Goal: Task Accomplishment & Management: Manage account settings

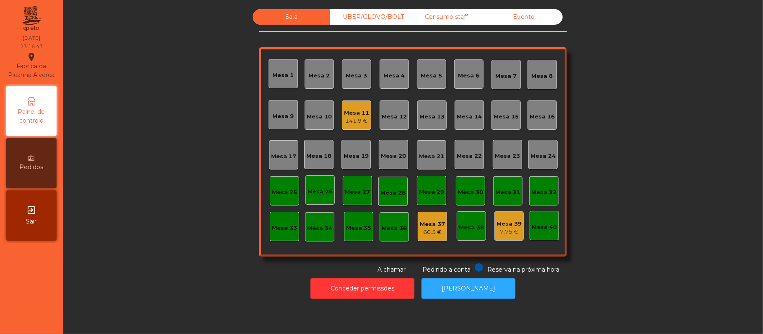
click at [346, 123] on div "141.9 €" at bounding box center [356, 121] width 25 height 8
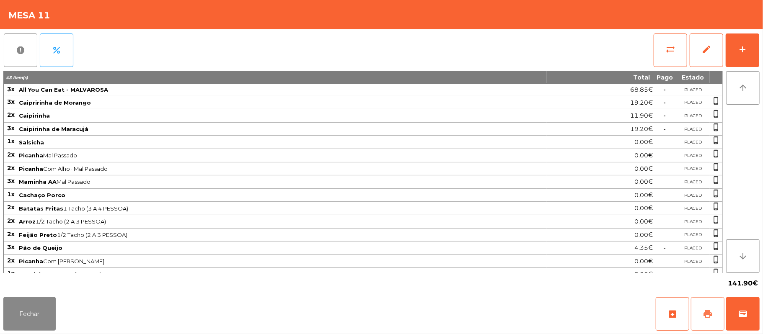
click at [697, 300] on button "print" at bounding box center [708, 314] width 34 height 34
click at [676, 56] on button "sync_alt" at bounding box center [671, 51] width 34 height 34
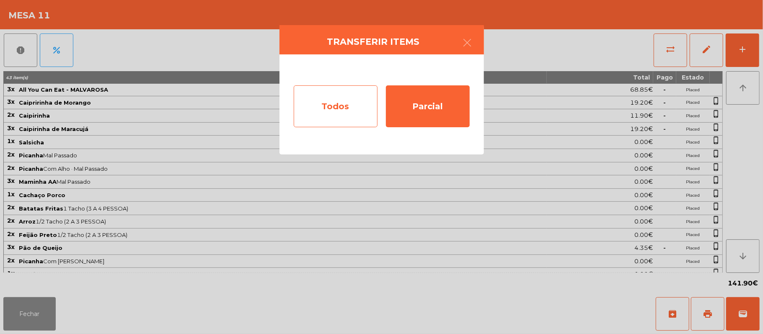
click at [344, 109] on div "Todos" at bounding box center [336, 106] width 84 height 42
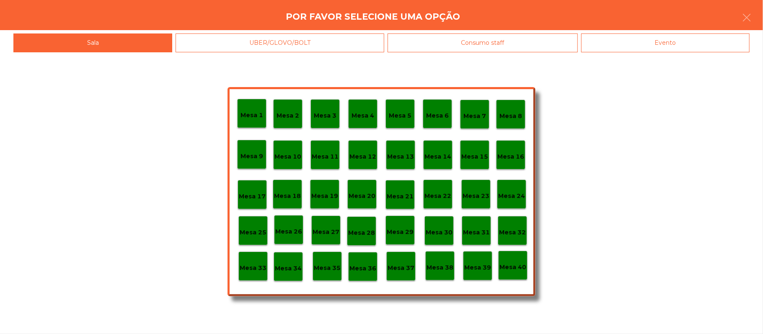
click at [683, 36] on div "Evento" at bounding box center [665, 43] width 168 height 19
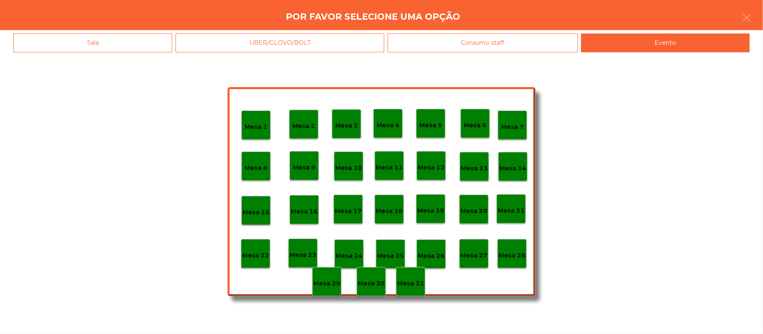
click at [518, 253] on p "Mesa 28" at bounding box center [512, 256] width 27 height 10
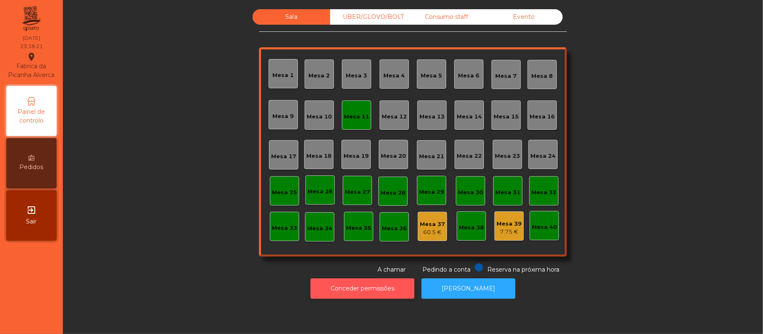
click at [399, 297] on button "Conceder permissões" at bounding box center [362, 289] width 104 height 21
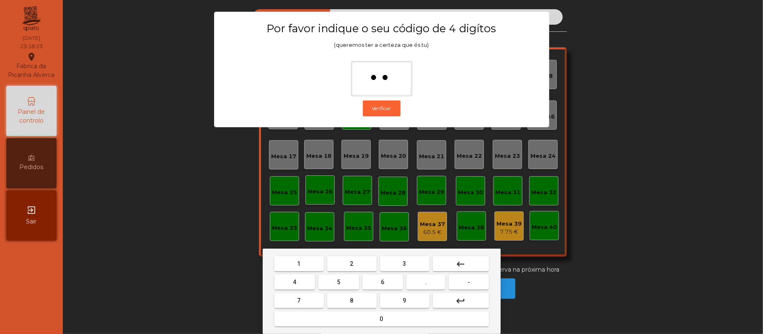
type input "***"
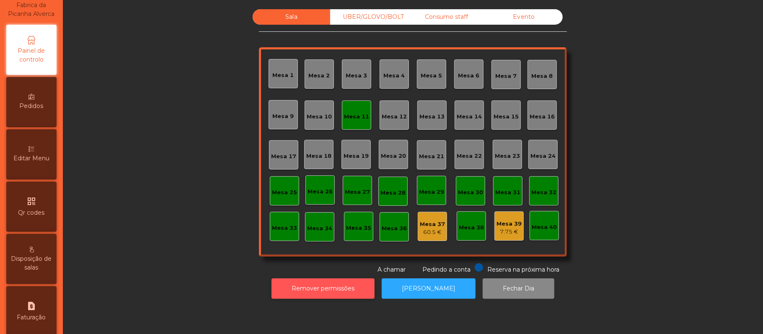
scroll to position [138, 0]
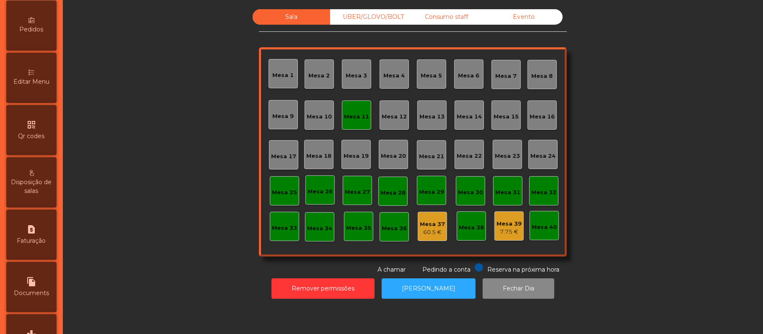
click at [47, 243] on div "request_page Faturação" at bounding box center [31, 235] width 50 height 50
select select "**"
select select "****"
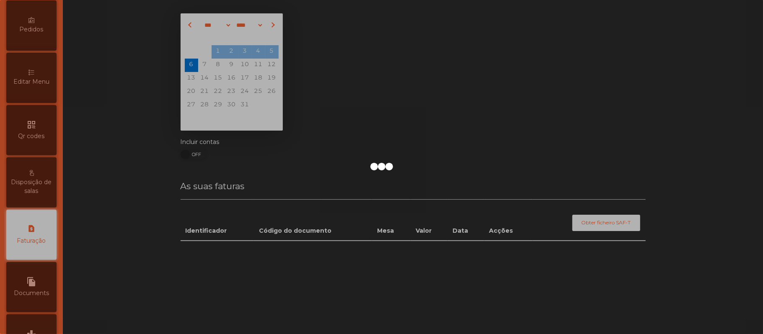
scroll to position [214, 0]
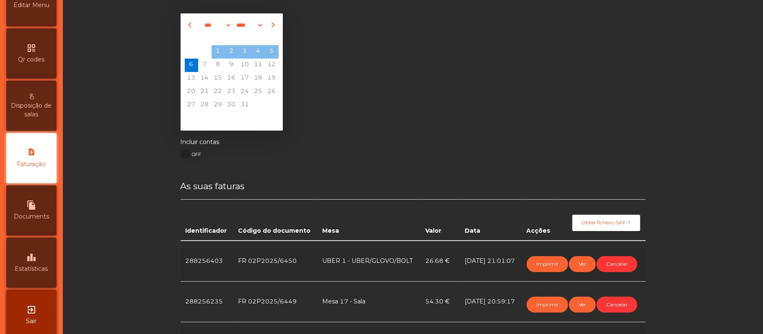
click at [45, 231] on div "file_copy Documents" at bounding box center [31, 211] width 50 height 50
select select "**"
select select "****"
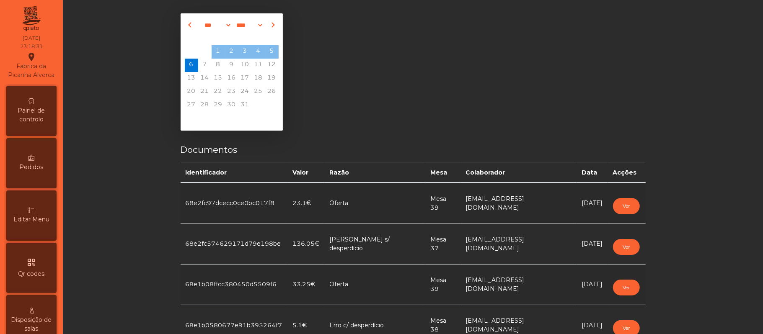
click at [46, 124] on span "Painel de controlo" at bounding box center [31, 115] width 46 height 18
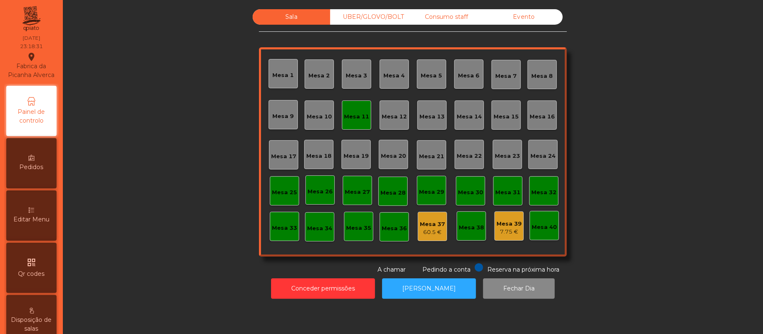
click at [359, 113] on div "Mesa 11" at bounding box center [356, 117] width 25 height 8
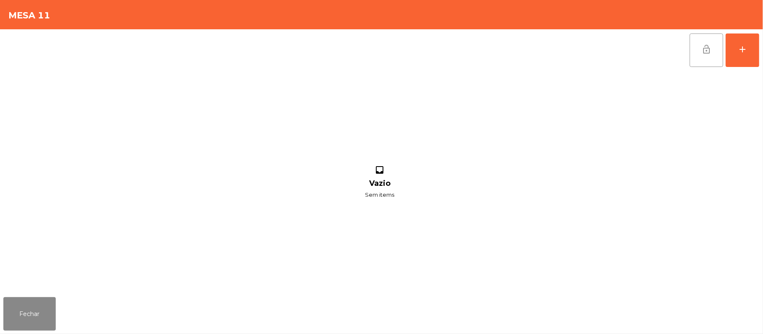
click at [718, 46] on button "lock_open" at bounding box center [707, 51] width 34 height 34
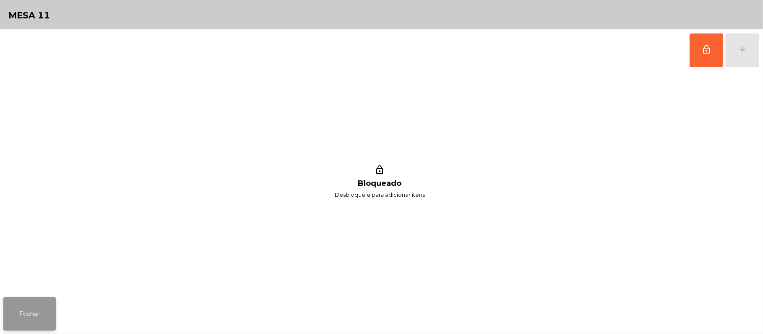
click at [36, 313] on button "Fechar" at bounding box center [29, 314] width 52 height 34
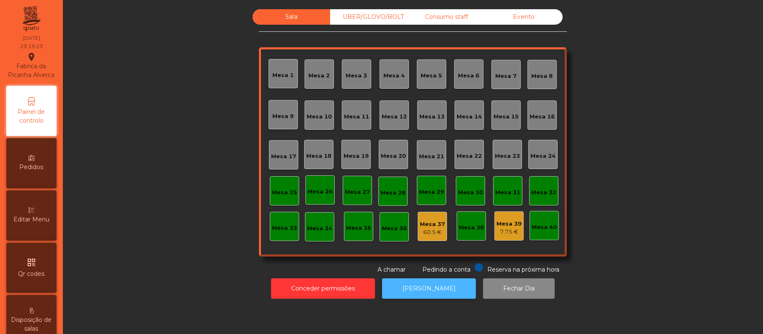
click at [435, 289] on button "[PERSON_NAME]" at bounding box center [429, 289] width 94 height 21
click at [369, 18] on div "UBER/GLOVO/BOLT" at bounding box center [368, 16] width 77 height 15
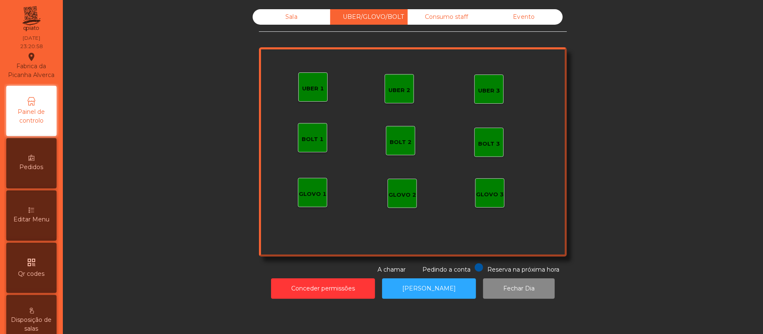
click at [438, 15] on div "Consumo staff" at bounding box center [446, 16] width 77 height 15
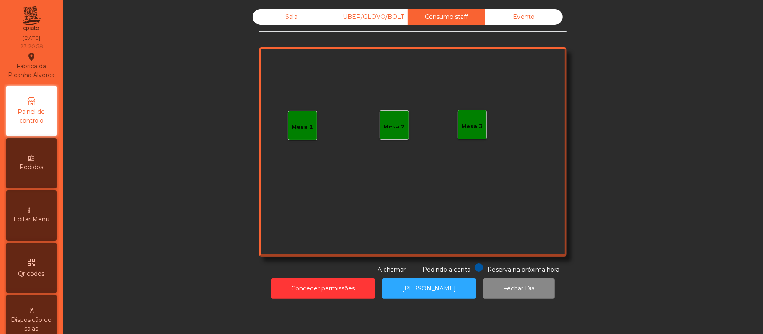
click at [509, 17] on div "Evento" at bounding box center [523, 16] width 77 height 15
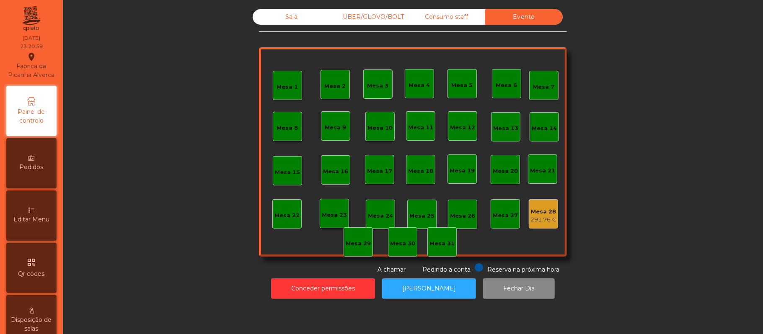
click at [452, 17] on div "Consumo staff" at bounding box center [446, 16] width 77 height 15
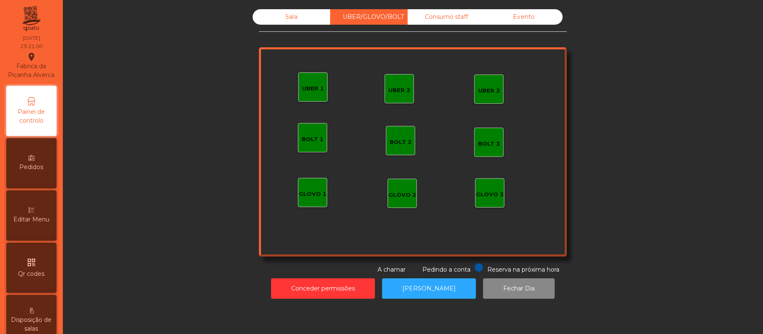
click at [292, 18] on div "Sala" at bounding box center [291, 16] width 77 height 15
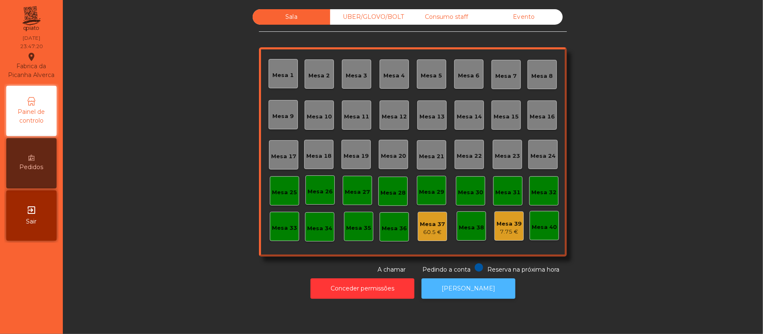
click at [480, 297] on button "[PERSON_NAME]" at bounding box center [468, 289] width 94 height 21
click at [481, 292] on button "[PERSON_NAME]" at bounding box center [468, 289] width 94 height 21
click at [424, 215] on div "Mesa 37 60.5 €" at bounding box center [432, 226] width 29 height 29
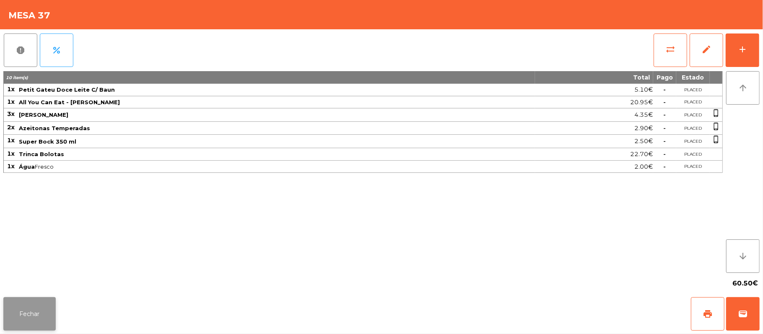
click at [31, 297] on button "Fechar" at bounding box center [29, 314] width 52 height 34
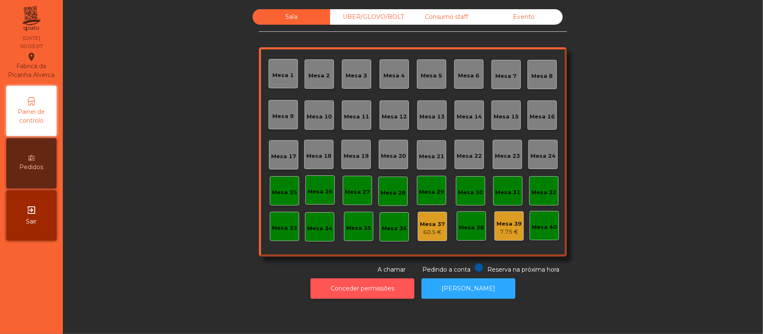
click at [382, 280] on button "Conceder permissões" at bounding box center [362, 289] width 104 height 21
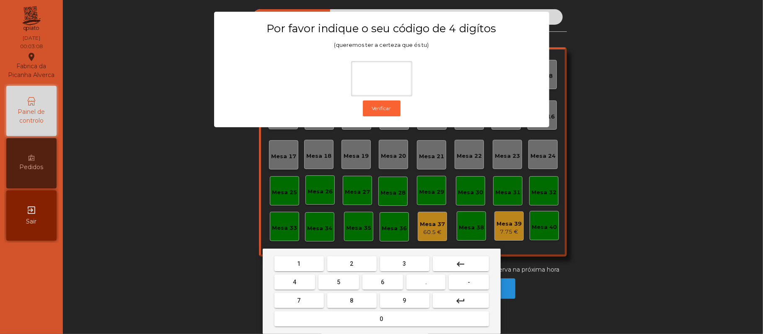
click at [354, 253] on div "1 2 3 keyboard_backspace 4 5 6 . - 7 8 9 keyboard_return 0" at bounding box center [382, 291] width 238 height 85
click at [387, 282] on button "6" at bounding box center [382, 282] width 41 height 15
click at [307, 265] on button "1" at bounding box center [298, 263] width 49 height 15
click at [338, 282] on span "5" at bounding box center [338, 282] width 3 height 7
click at [476, 261] on button "keyboard_backspace" at bounding box center [461, 263] width 56 height 15
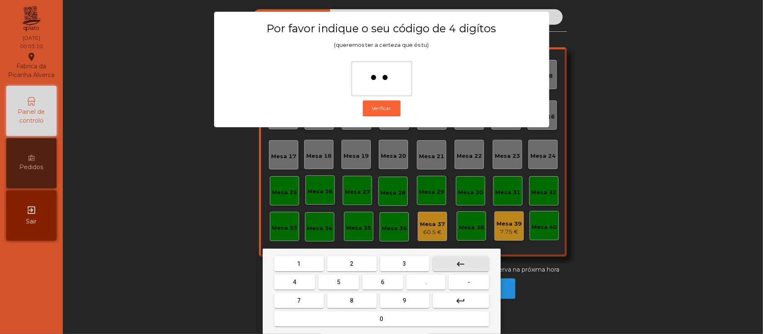
click at [462, 257] on button "keyboard_backspace" at bounding box center [461, 263] width 56 height 15
type input "*"
click at [460, 257] on button "keyboard_backspace" at bounding box center [461, 263] width 56 height 15
click at [352, 262] on span "2" at bounding box center [351, 264] width 3 height 7
click at [382, 282] on span "6" at bounding box center [382, 282] width 3 height 7
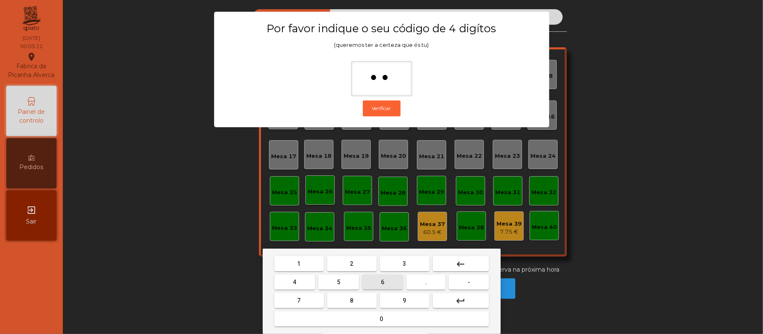
click at [307, 263] on button "1" at bounding box center [298, 263] width 49 height 15
click at [342, 282] on button "5" at bounding box center [338, 282] width 41 height 15
type input "****"
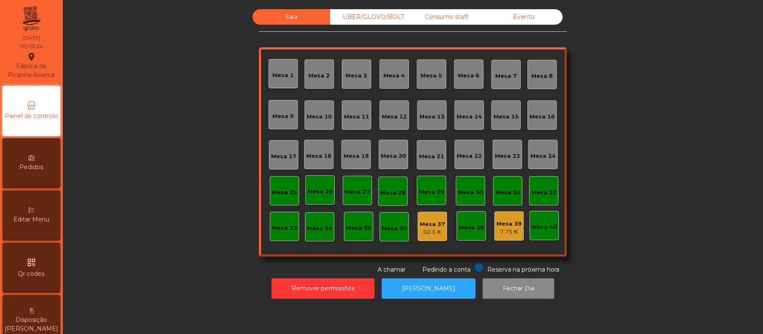
click at [425, 225] on div "Mesa 37" at bounding box center [432, 224] width 25 height 8
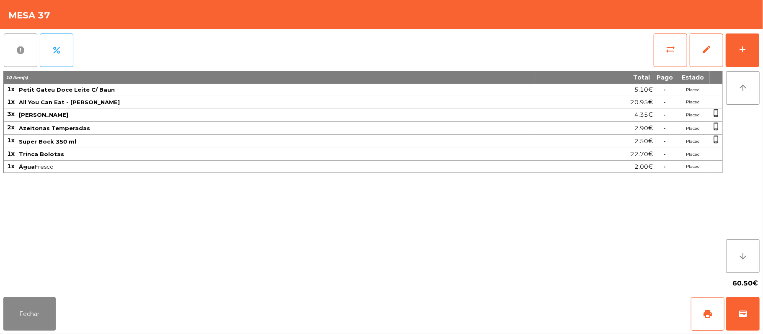
click at [26, 53] on button "report" at bounding box center [21, 51] width 34 height 34
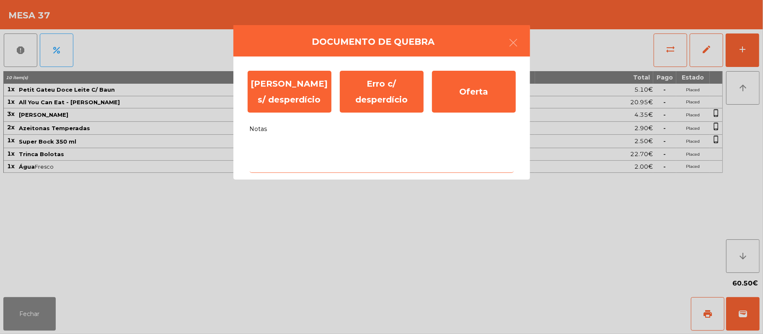
click at [312, 151] on textarea "Notas" at bounding box center [382, 155] width 264 height 35
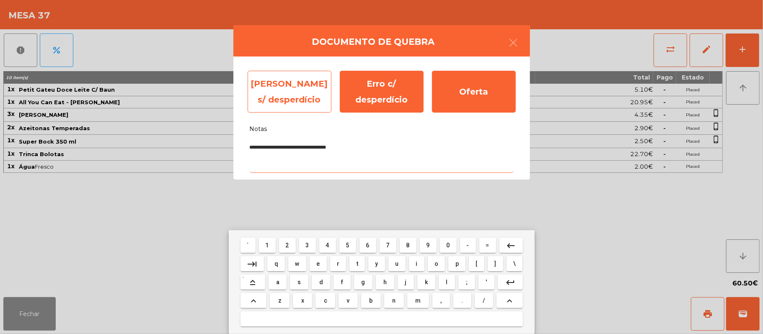
type textarea "**********"
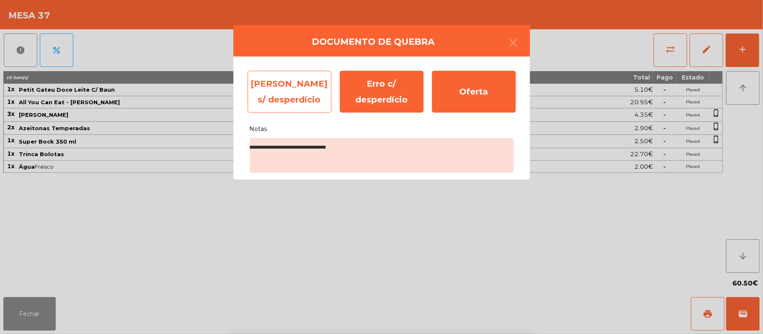
click at [287, 93] on div "[PERSON_NAME] s/ desperdício" at bounding box center [290, 92] width 84 height 42
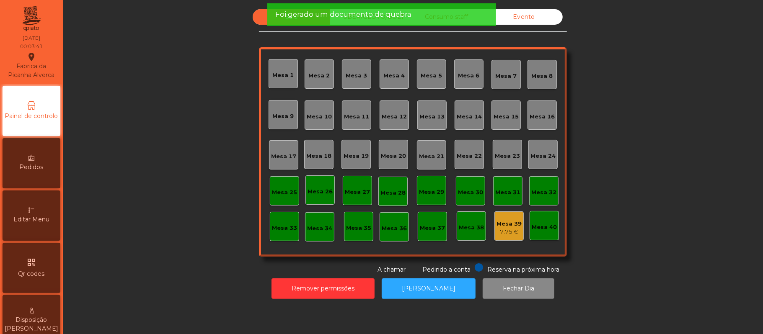
click at [505, 231] on div "7.75 €" at bounding box center [508, 232] width 25 height 8
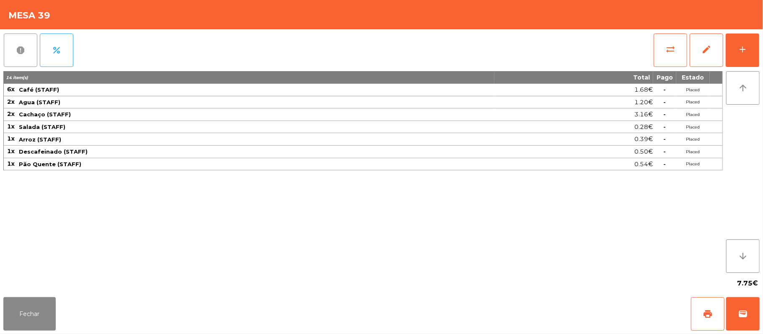
click at [17, 52] on span "report" at bounding box center [20, 50] width 10 height 10
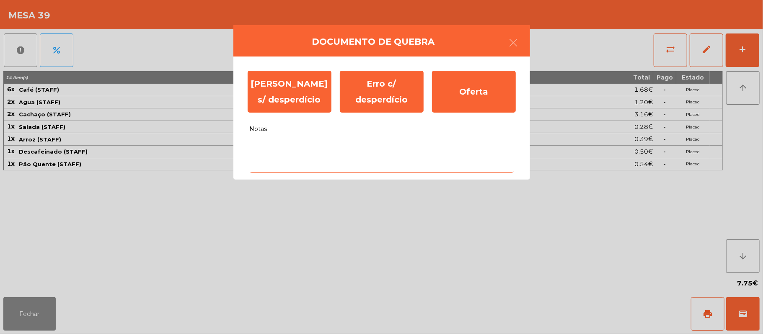
click at [288, 147] on textarea "Notas" at bounding box center [382, 155] width 264 height 35
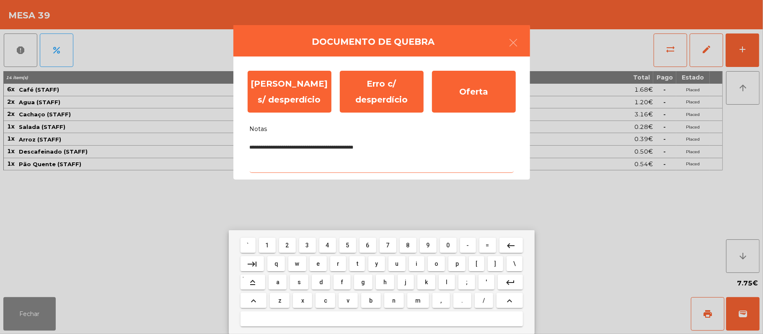
click at [349, 150] on textarea "**********" at bounding box center [382, 155] width 264 height 35
click at [384, 148] on textarea "**********" at bounding box center [382, 155] width 264 height 35
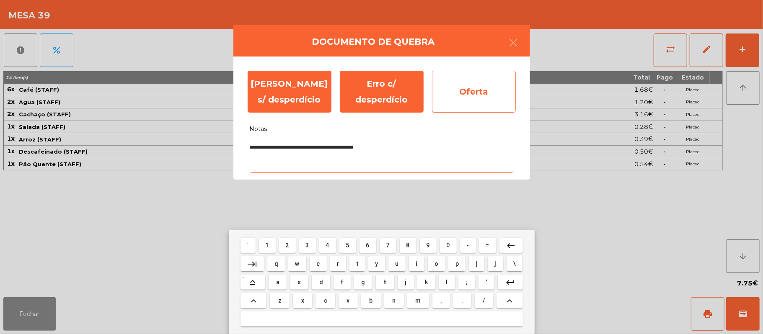
type textarea "**********"
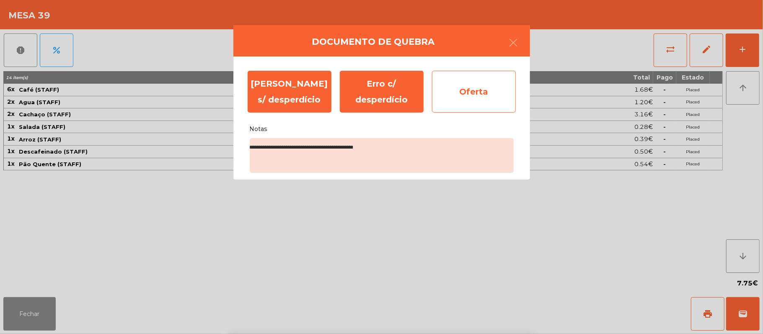
click at [480, 90] on div "Oferta" at bounding box center [474, 92] width 84 height 42
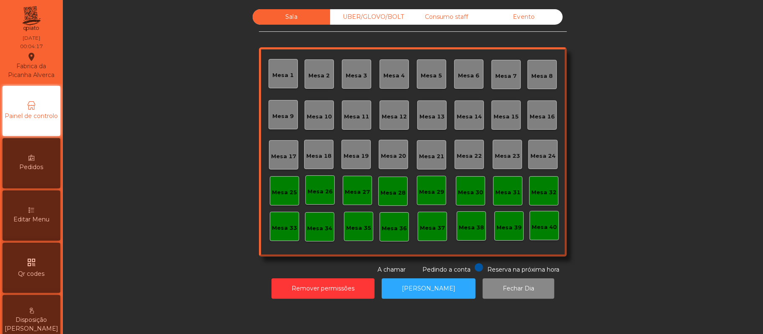
click at [530, 16] on div "Evento" at bounding box center [523, 16] width 77 height 15
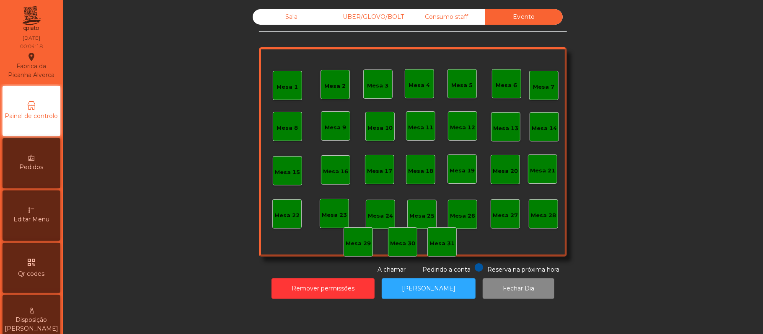
click at [462, 15] on div "Consumo staff" at bounding box center [446, 16] width 77 height 15
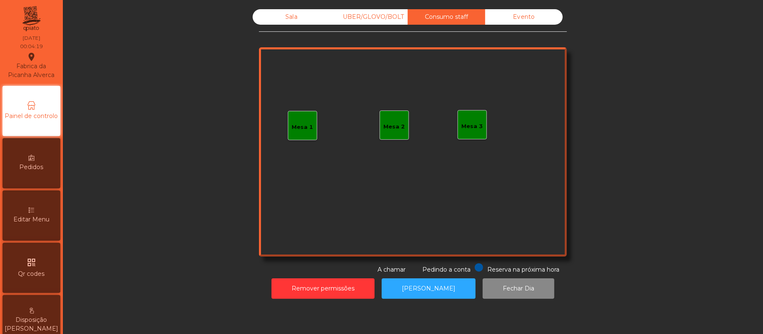
click at [381, 18] on div "UBER/GLOVO/BOLT" at bounding box center [368, 16] width 77 height 15
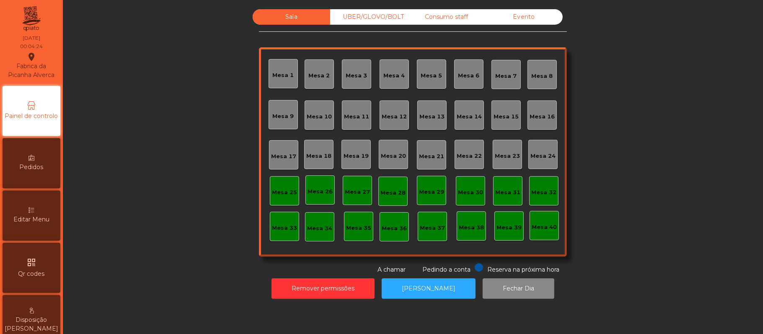
click at [287, 16] on div "Sala" at bounding box center [291, 16] width 77 height 15
click at [363, 18] on div "UBER/GLOVO/BOLT" at bounding box center [368, 16] width 77 height 15
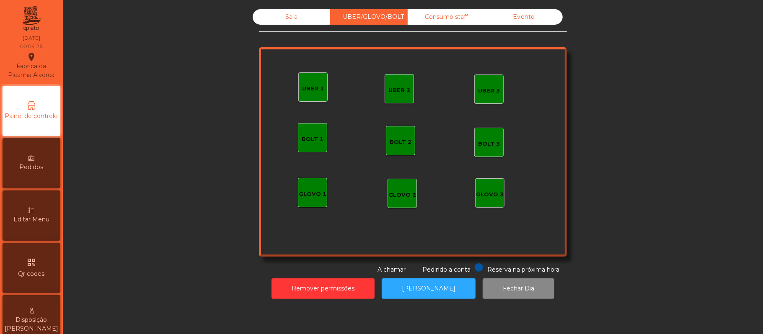
click at [287, 19] on div "Sala" at bounding box center [291, 16] width 77 height 15
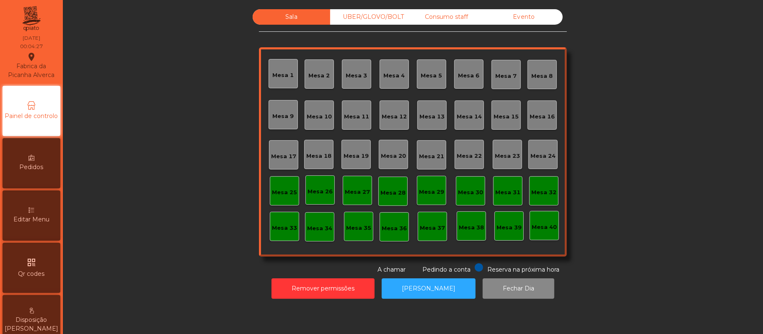
click at [287, 17] on div "Sala" at bounding box center [291, 16] width 77 height 15
click at [364, 21] on div "UBER/GLOVO/BOLT" at bounding box center [368, 16] width 77 height 15
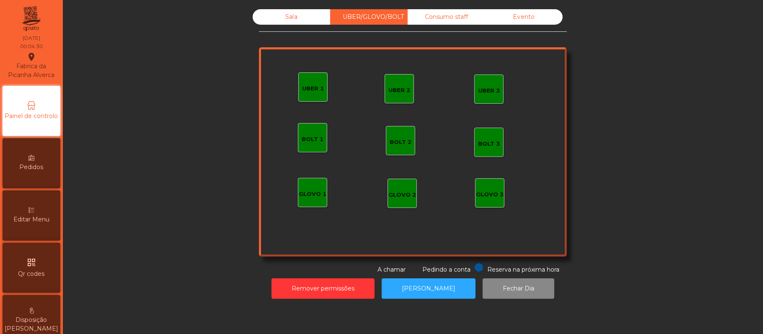
click at [287, 17] on div "Sala" at bounding box center [291, 16] width 77 height 15
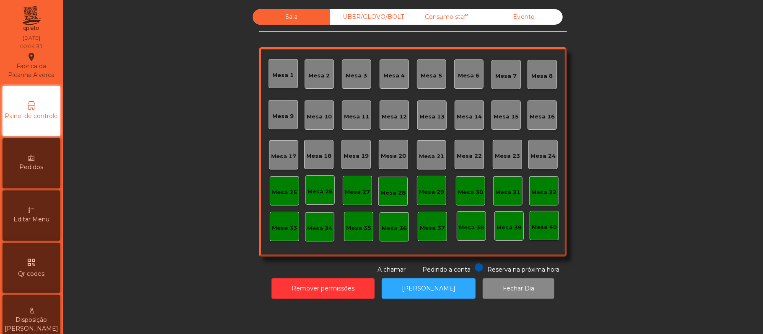
click at [379, 14] on div "UBER/GLOVO/BOLT" at bounding box center [368, 16] width 77 height 15
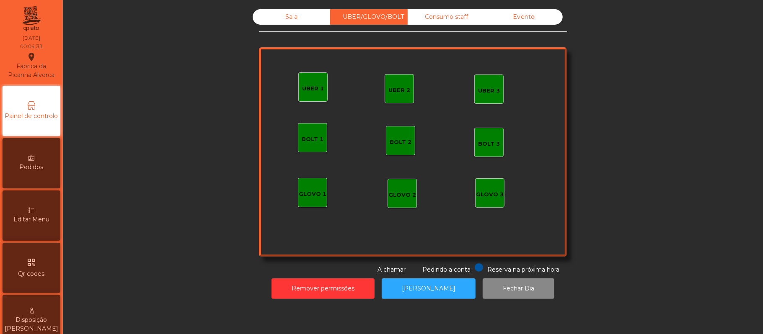
click at [449, 17] on div "Consumo staff" at bounding box center [446, 16] width 77 height 15
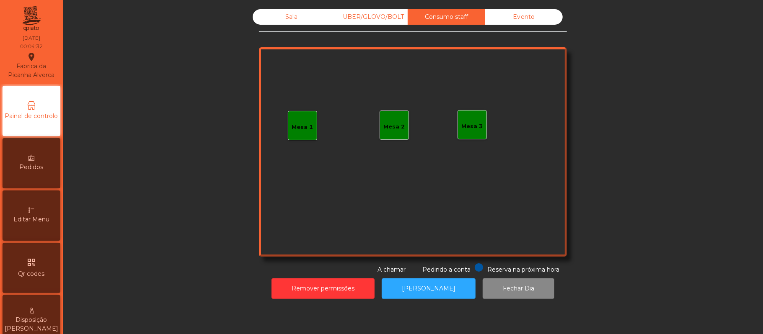
click at [516, 23] on div "Evento" at bounding box center [523, 16] width 77 height 15
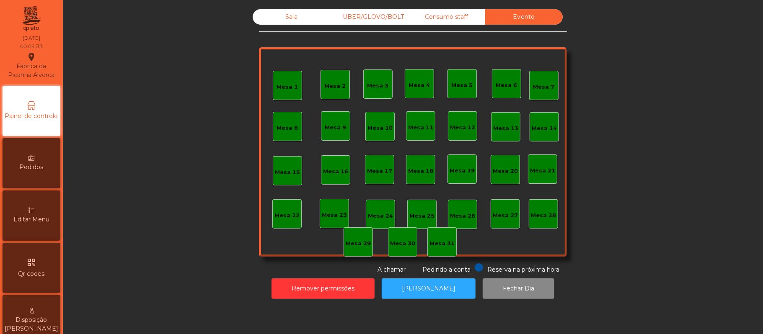
click at [455, 15] on div "Consumo staff" at bounding box center [446, 16] width 77 height 15
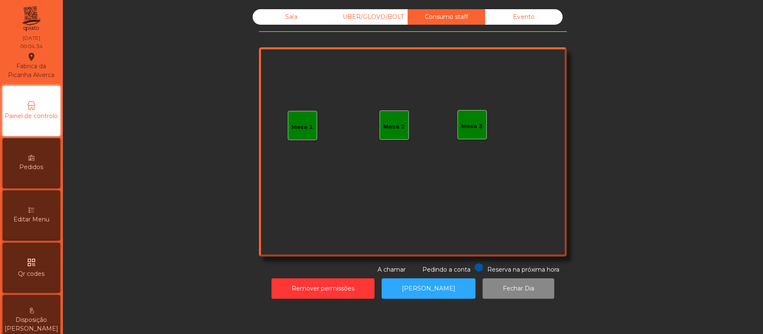
click at [372, 20] on div "UBER/GLOVO/BOLT" at bounding box center [368, 16] width 77 height 15
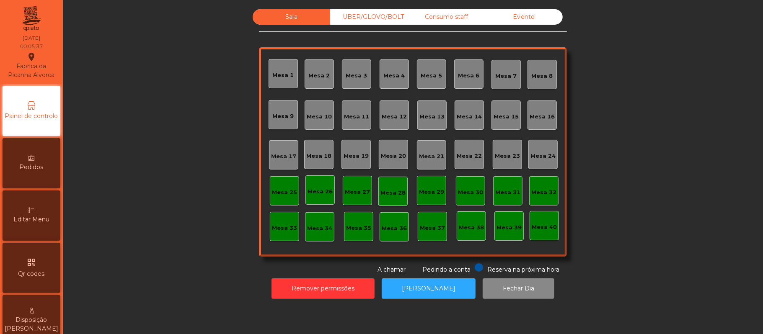
click at [368, 14] on div "UBER/GLOVO/BOLT" at bounding box center [368, 16] width 77 height 15
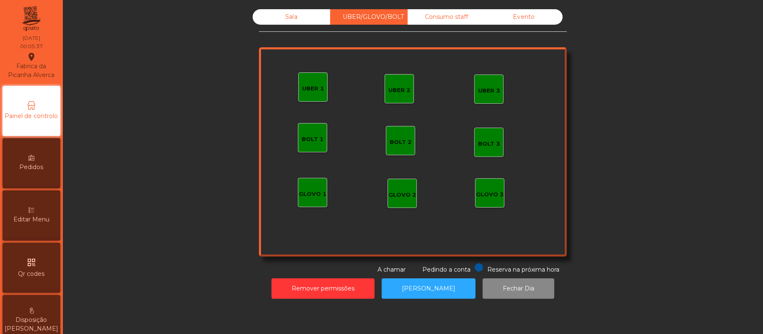
click at [444, 17] on div "Consumo staff" at bounding box center [446, 16] width 77 height 15
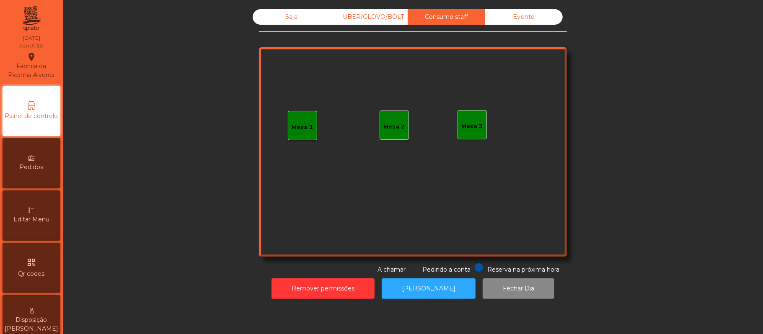
click at [524, 14] on div "Evento" at bounding box center [523, 16] width 77 height 15
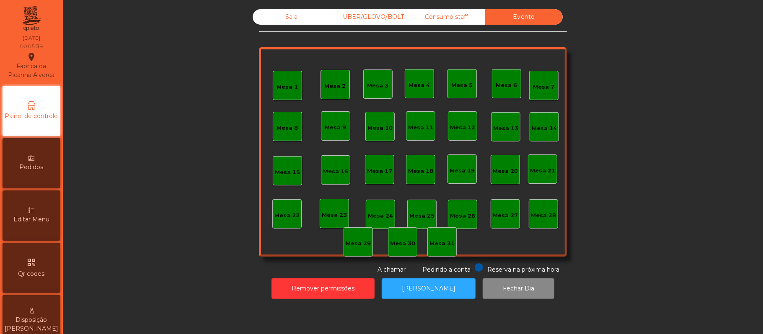
click at [450, 16] on div "Consumo staff" at bounding box center [446, 16] width 77 height 15
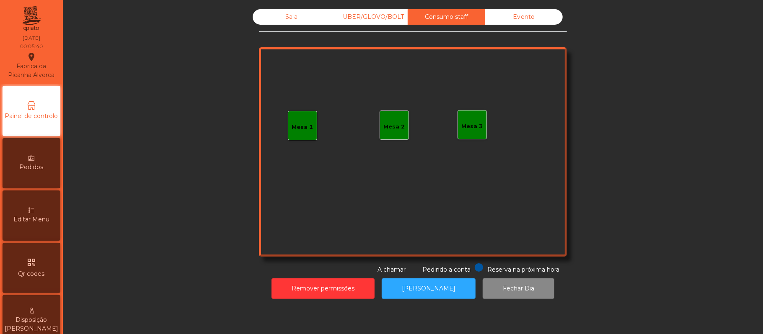
click at [377, 14] on div "UBER/GLOVO/BOLT" at bounding box center [368, 16] width 77 height 15
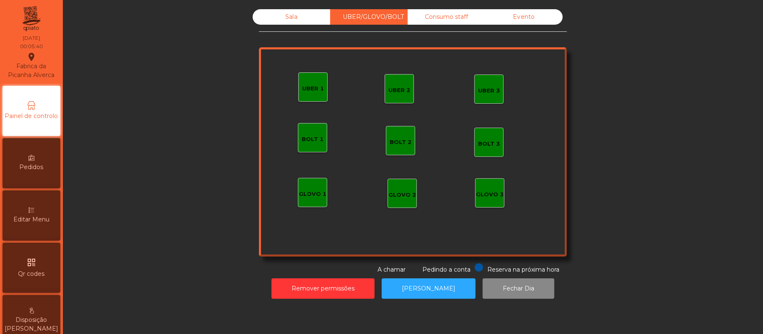
click at [287, 14] on div "Sala" at bounding box center [291, 16] width 77 height 15
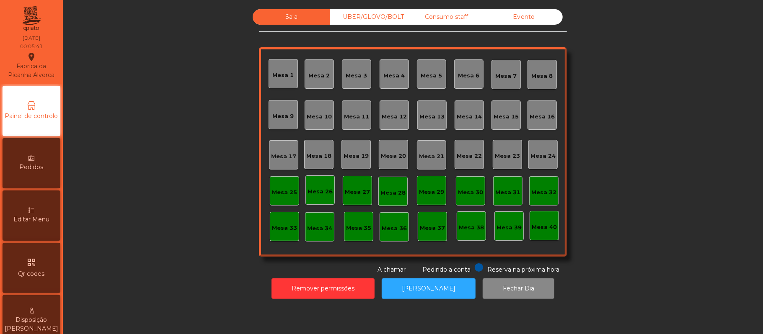
click at [381, 16] on div "UBER/GLOVO/BOLT" at bounding box center [368, 16] width 77 height 15
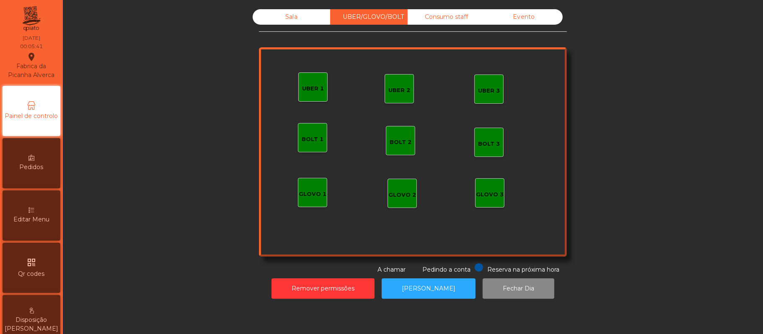
click at [468, 14] on div "Consumo staff" at bounding box center [446, 16] width 77 height 15
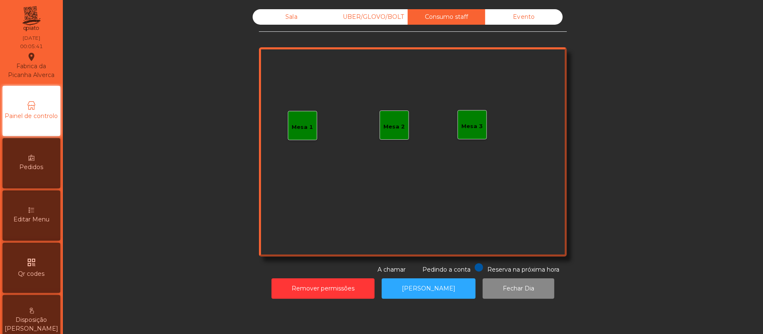
click at [530, 17] on div "Evento" at bounding box center [523, 16] width 77 height 15
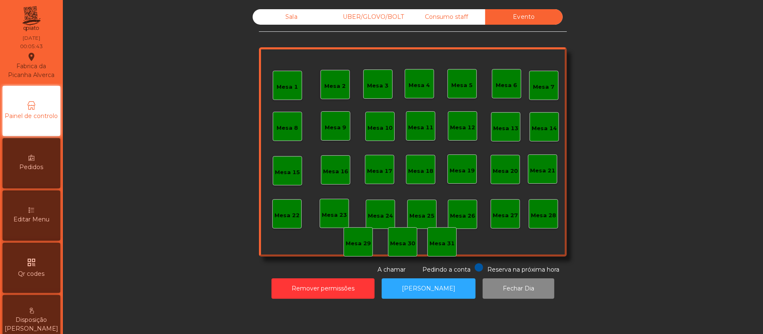
click at [454, 14] on div "Consumo staff" at bounding box center [446, 16] width 77 height 15
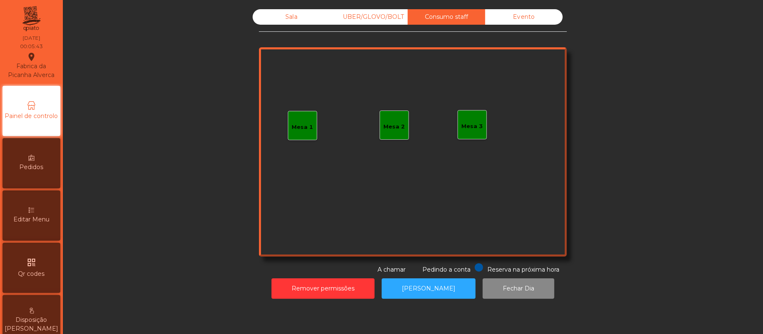
click at [363, 16] on div "UBER/GLOVO/BOLT" at bounding box center [368, 16] width 77 height 15
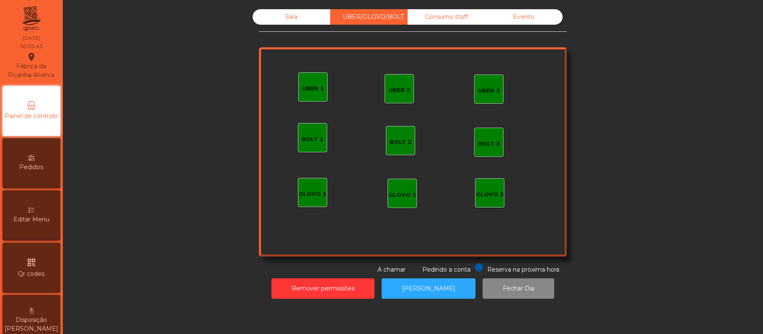
click at [282, 18] on div "Sala" at bounding box center [291, 16] width 77 height 15
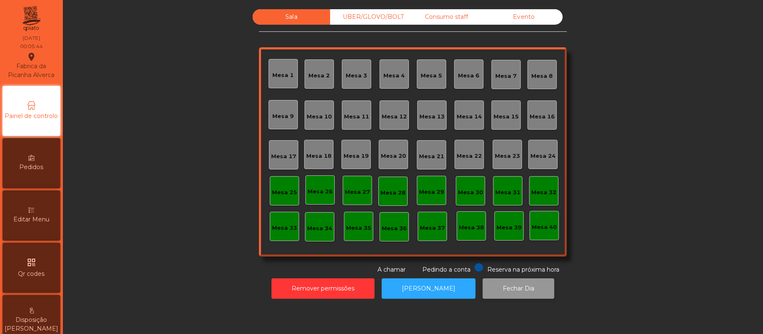
click at [509, 289] on button "Fechar Dia" at bounding box center [519, 289] width 72 height 21
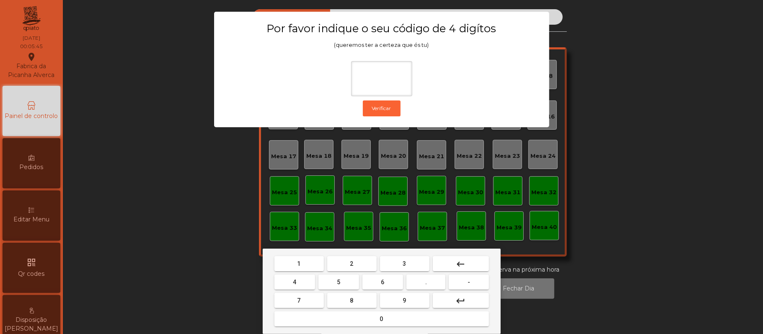
click at [361, 265] on button "2" at bounding box center [351, 263] width 49 height 15
click at [381, 283] on span "6" at bounding box center [382, 282] width 3 height 7
click at [305, 267] on button "1" at bounding box center [298, 263] width 49 height 15
click at [338, 282] on span "5" at bounding box center [338, 282] width 3 height 7
type input "****"
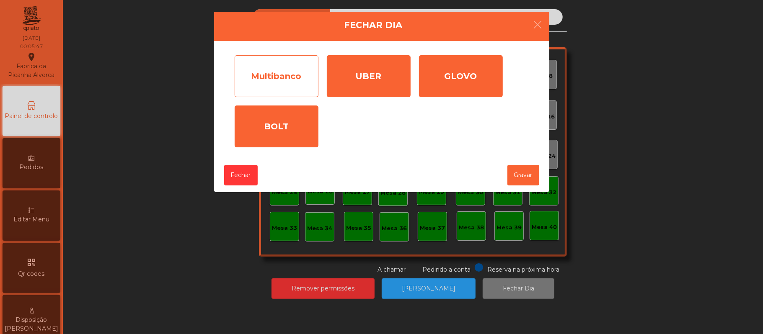
click at [282, 76] on div "Multibanco" at bounding box center [277, 76] width 84 height 42
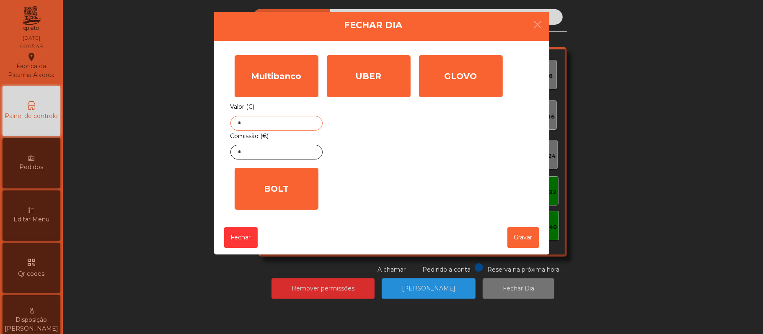
click at [290, 121] on input "*" at bounding box center [276, 123] width 92 height 15
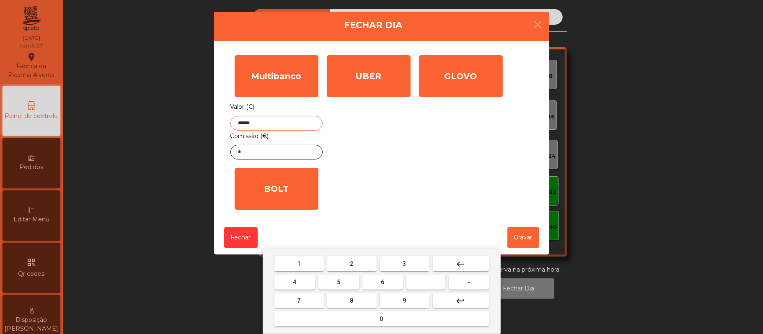
type input "******"
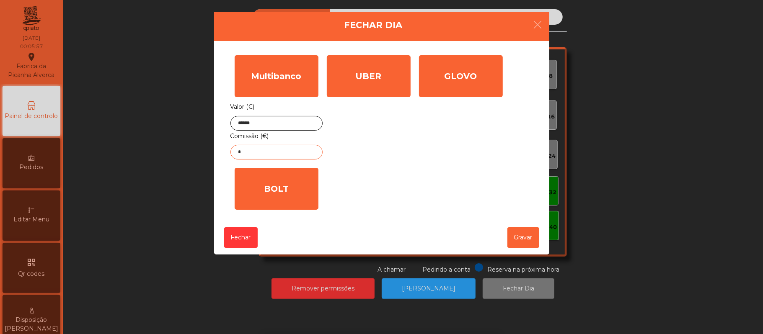
click at [288, 152] on input "*" at bounding box center [276, 152] width 92 height 15
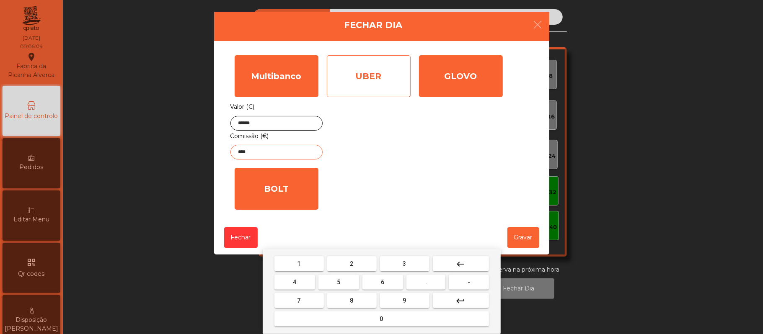
type input "****"
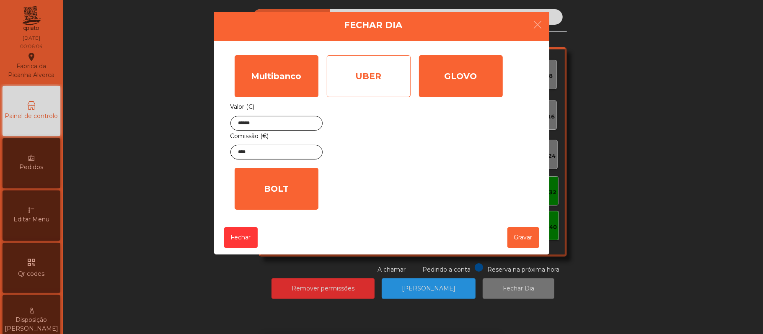
click at [379, 85] on div "UBER" at bounding box center [369, 76] width 84 height 42
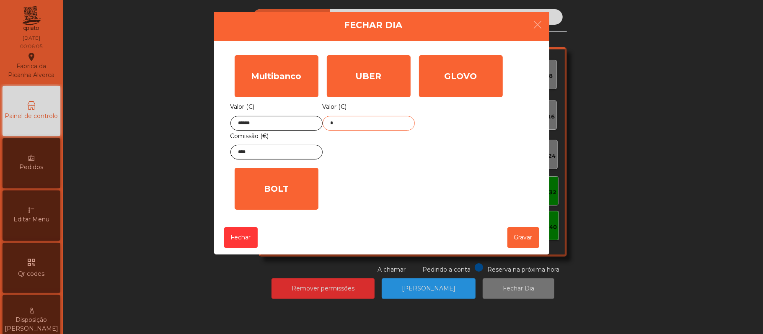
click at [373, 123] on input "*" at bounding box center [369, 123] width 92 height 15
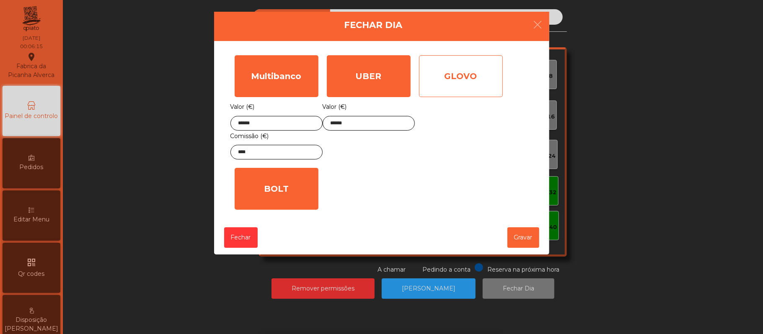
click at [470, 71] on div "GLOVO" at bounding box center [461, 76] width 84 height 42
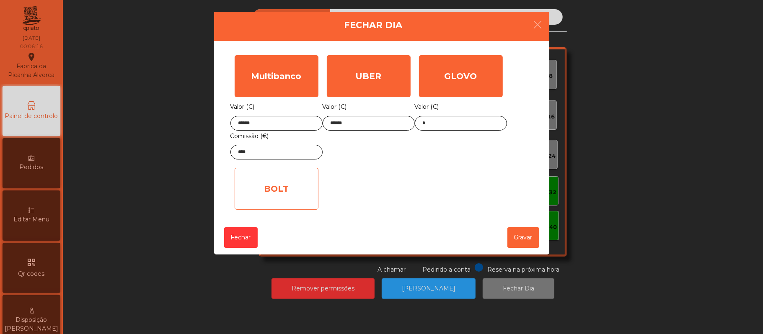
click at [288, 189] on div "BOLT" at bounding box center [277, 189] width 84 height 42
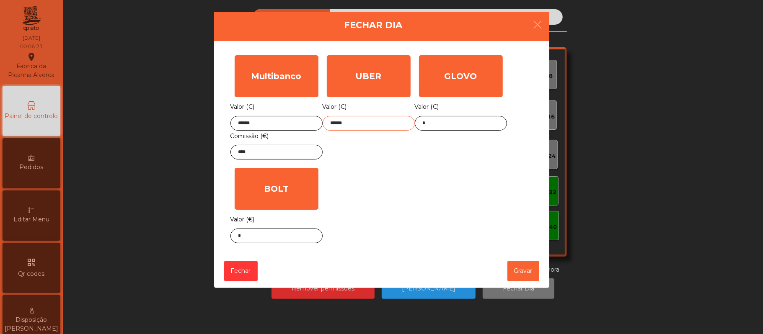
click at [367, 123] on input "******" at bounding box center [369, 123] width 92 height 15
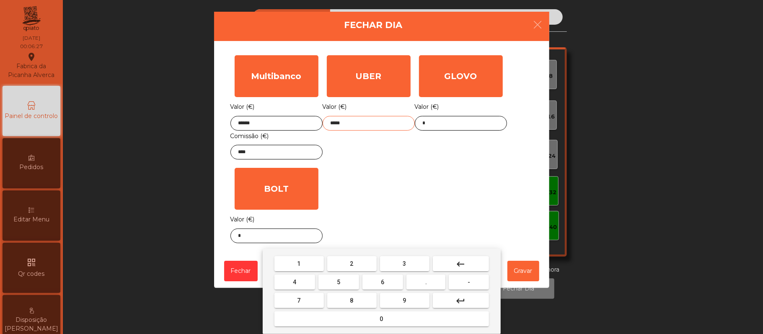
type input "******"
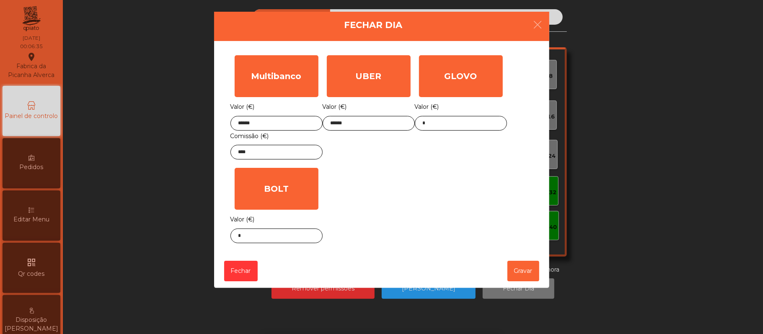
click at [416, 198] on div "Multibanco Valor (€) ****** Comissão (€) **** UBER Valor (€) ****** GLOVO Valor…" at bounding box center [381, 149] width 302 height 196
click at [525, 270] on button "Gravar" at bounding box center [523, 271] width 32 height 21
